Goal: Transaction & Acquisition: Purchase product/service

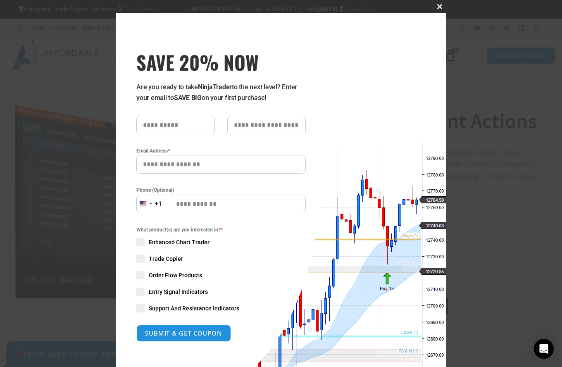
click at [436, 4] on span "SAVE 20% NOW popup" at bounding box center [439, 6] width 13 height 5
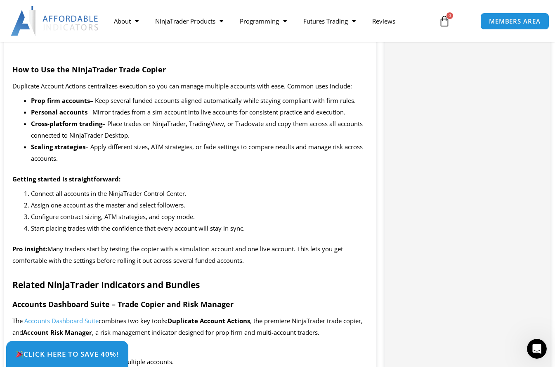
scroll to position [712, 0]
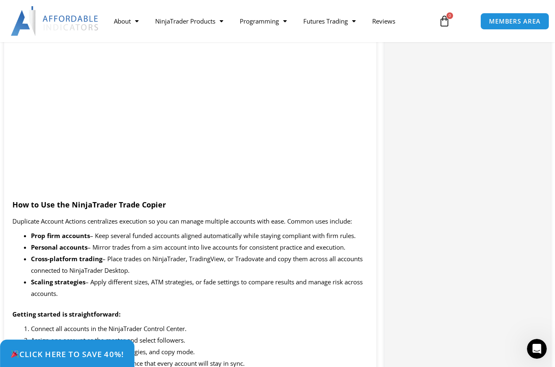
click at [96, 348] on link "Click Here to save 40%!" at bounding box center [67, 353] width 135 height 29
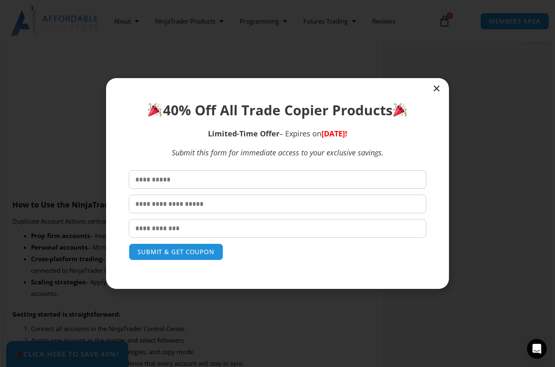
click at [436, 88] on icon "Close" at bounding box center [437, 88] width 8 height 8
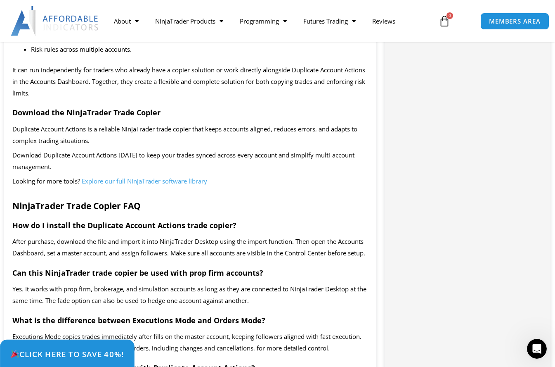
scroll to position [1252, 0]
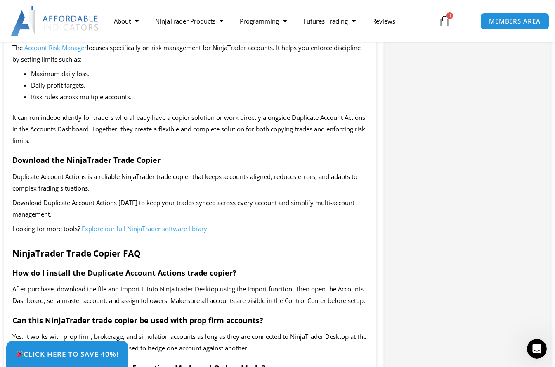
click at [160, 232] on span "Explore our full NinjaTrader software library" at bounding box center [145, 228] width 126 height 8
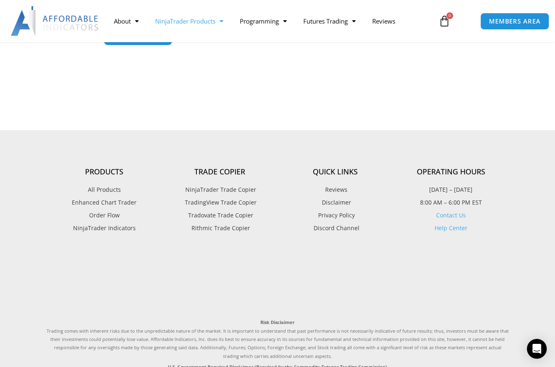
scroll to position [999, 0]
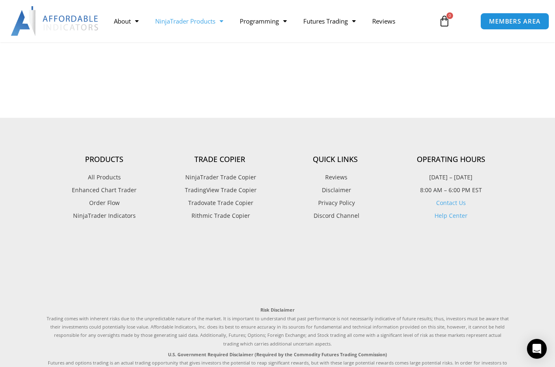
click at [211, 178] on span "NinjaTrader Trade Copier" at bounding box center [219, 177] width 73 height 11
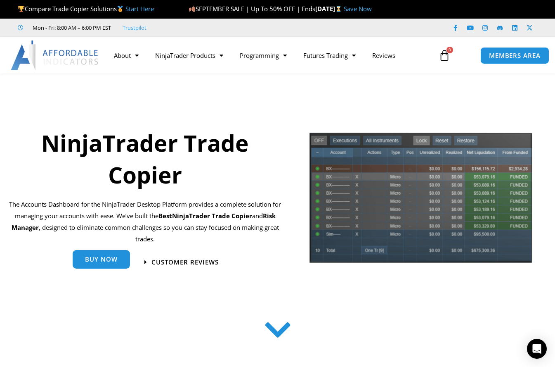
click at [101, 258] on span "Buy Now" at bounding box center [101, 259] width 33 height 6
